Goal: Task Accomplishment & Management: Manage account settings

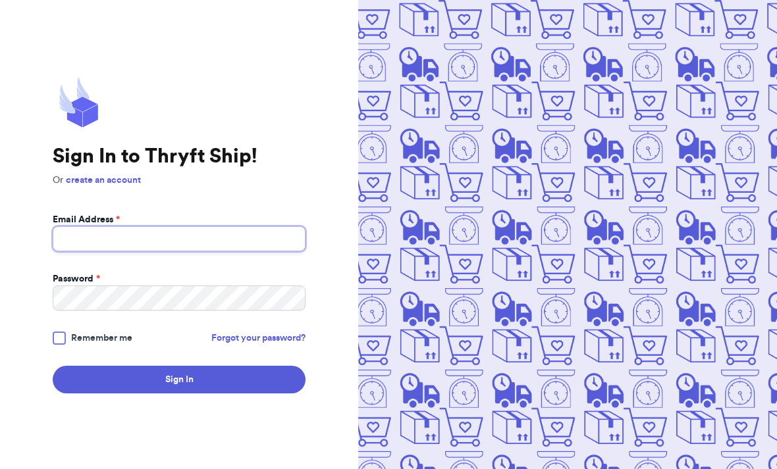
click at [84, 251] on input "Email Address *" at bounding box center [179, 238] width 253 height 25
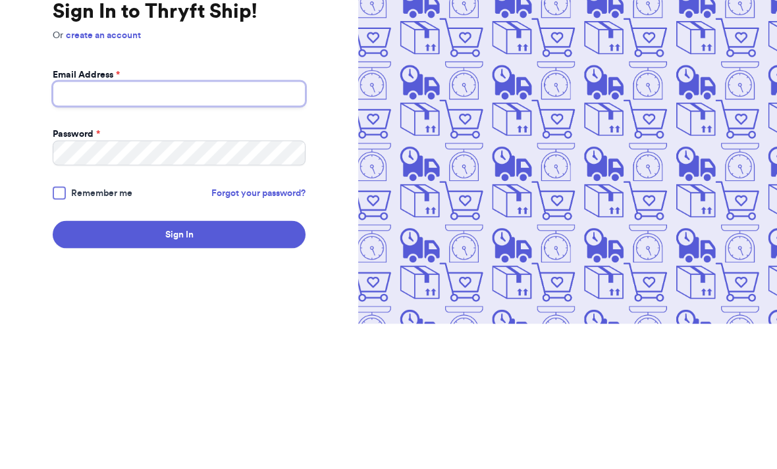
type input "[EMAIL_ADDRESS][DOMAIN_NAME]"
click at [179, 366] on button "Sign In" at bounding box center [179, 380] width 253 height 28
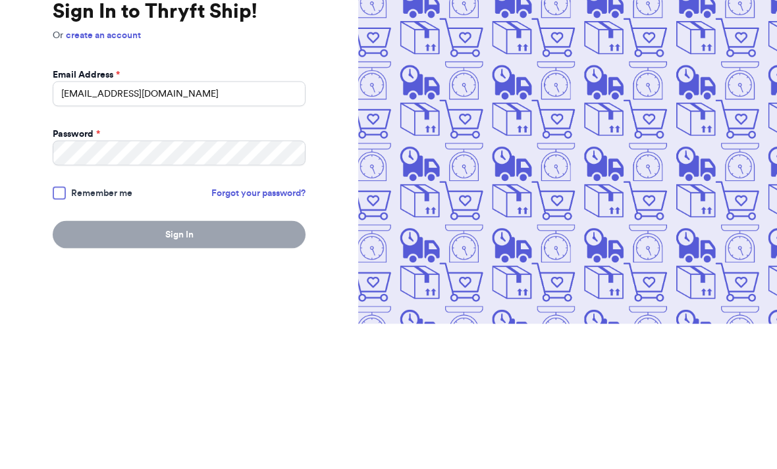
scroll to position [42, 0]
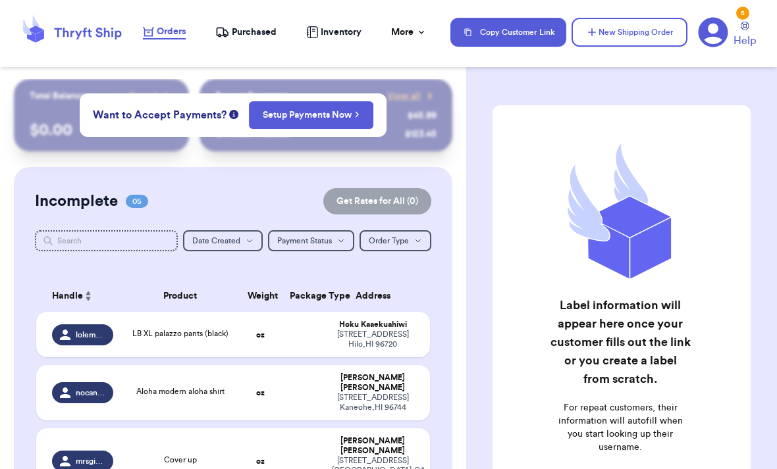
click at [752, 72] on div "Label information will appear here once your customer fills out the link or you…" at bounding box center [621, 234] width 311 height 469
click at [737, 58] on header "Orders Purchased Inventory More Stats Completed Orders Payments Payouts Copy Cu…" at bounding box center [388, 33] width 777 height 67
click at [404, 73] on div "Customer Link New Order Total Balance Payout $ 0.00 Recent Payments View all @ …" at bounding box center [388, 234] width 777 height 469
click at [421, 78] on div "Customer Link New Order Total Balance Payout $ 0.00 Recent Payments View all @ …" at bounding box center [388, 234] width 777 height 469
click at [411, 78] on div "Customer Link New Order Total Balance Payout $ 0.00 Recent Payments View all @ …" at bounding box center [388, 234] width 777 height 469
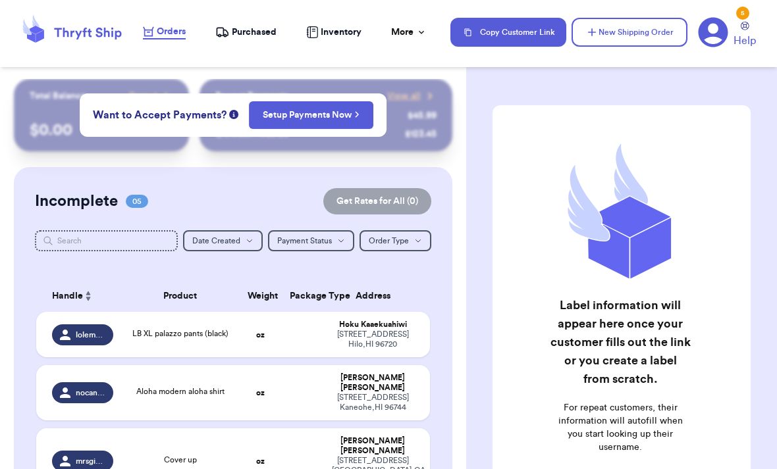
click at [411, 80] on div "Customer Link New Order Total Balance Payout $ 0.00 Recent Payments View all @ …" at bounding box center [388, 234] width 777 height 469
click at [418, 77] on div "Customer Link New Order Total Balance Payout $ 0.00 Recent Payments View all @ …" at bounding box center [388, 234] width 777 height 469
click at [395, 86] on div "Customer Link New Order Total Balance Payout $ 0.00 Recent Payments View all @ …" at bounding box center [388, 234] width 777 height 469
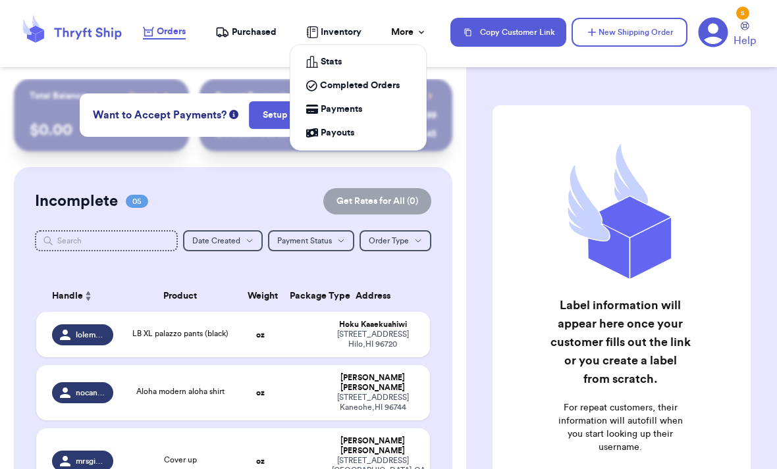
click at [409, 30] on div "More" at bounding box center [409, 32] width 36 height 13
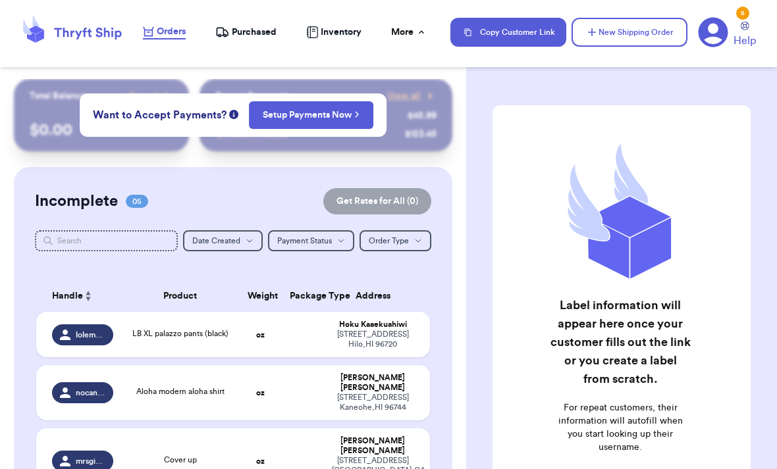
click at [745, 16] on div "5" at bounding box center [742, 13] width 13 height 13
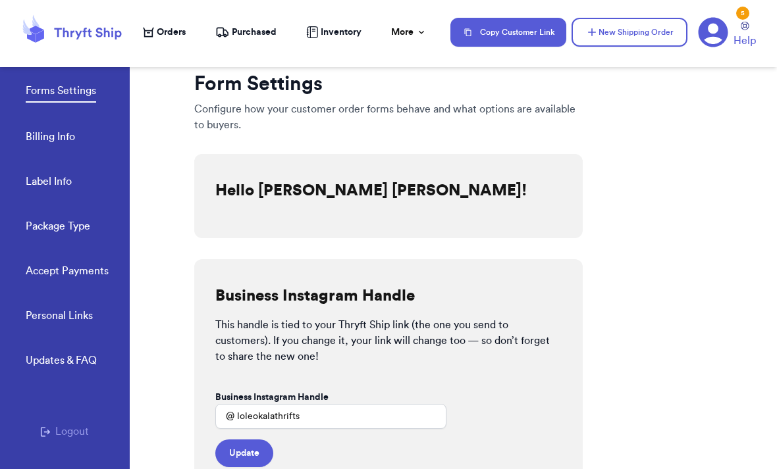
click at [738, 47] on span "Help" at bounding box center [744, 41] width 22 height 16
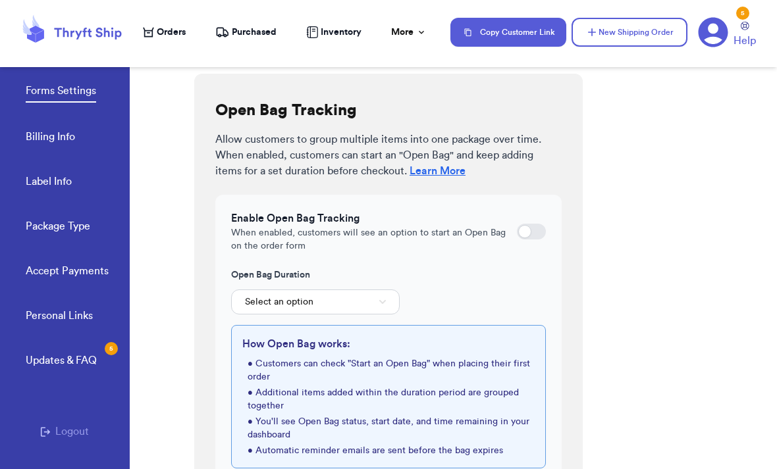
scroll to position [487, 0]
click at [520, 226] on div at bounding box center [524, 232] width 13 height 13
click at [517, 232] on input "checkbox" at bounding box center [516, 232] width 1 height 1
checkbox input "true"
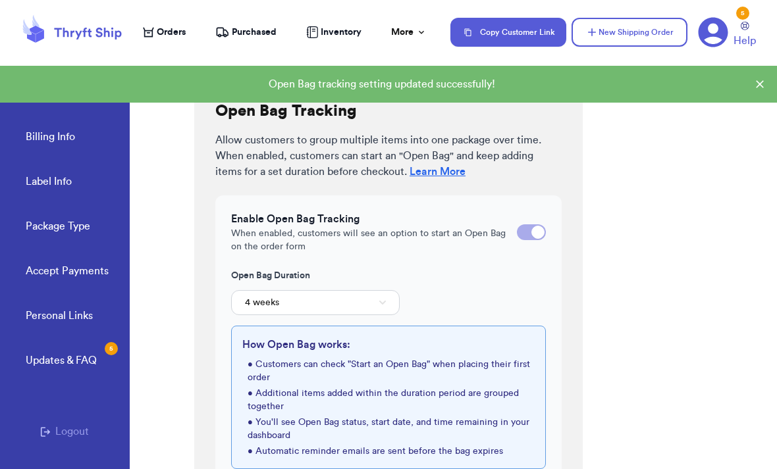
click at [88, 308] on link "Personal Links" at bounding box center [59, 317] width 67 height 18
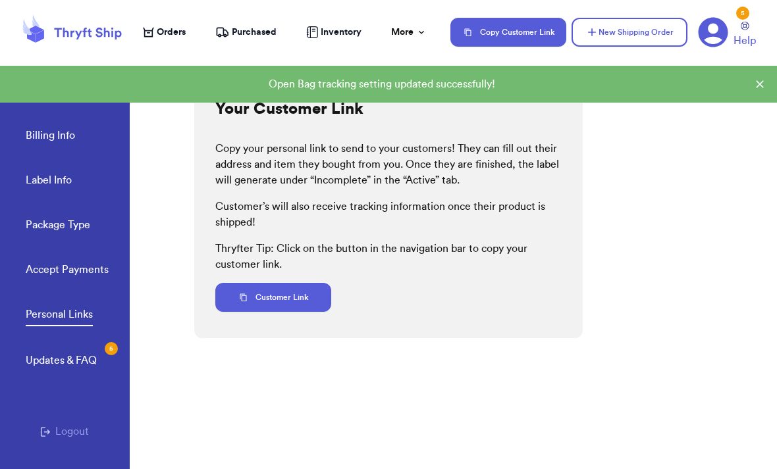
click at [313, 290] on button "Customer Link" at bounding box center [273, 297] width 116 height 29
